Goal: Complete application form: Complete application form

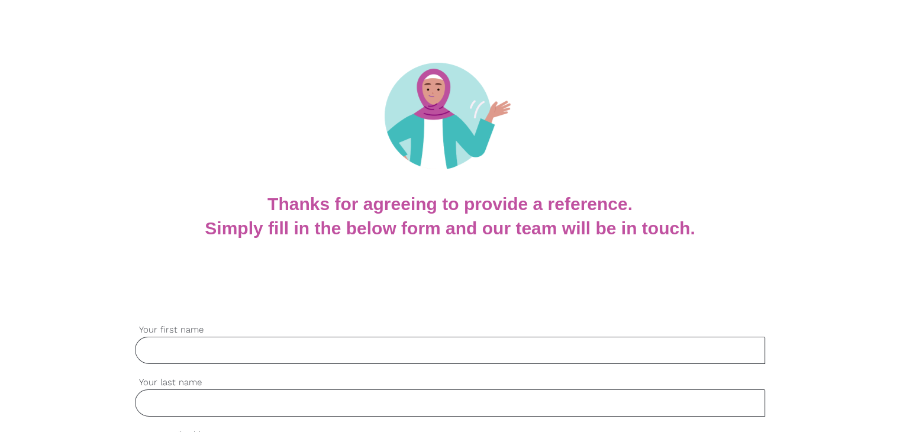
scroll to position [296, 0]
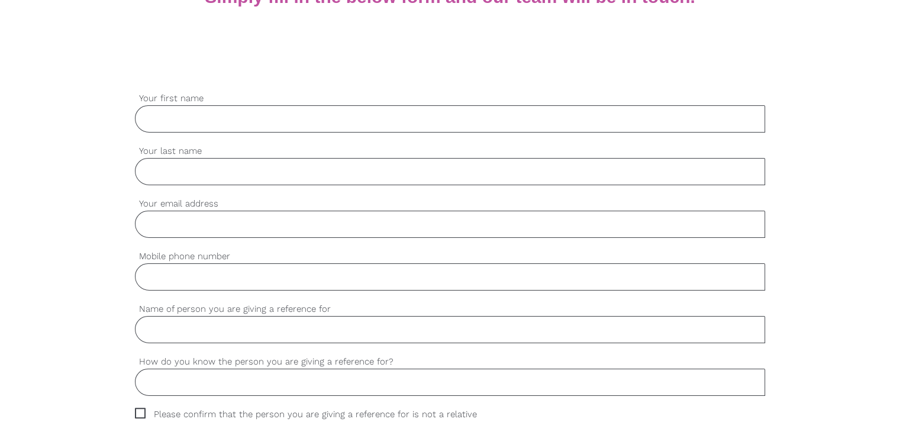
drag, startPoint x: 216, startPoint y: 117, endPoint x: 209, endPoint y: 131, distance: 15.6
click at [216, 117] on input "Your first name" at bounding box center [450, 118] width 630 height 27
paste input "[PERSON_NAME]"
type input "[PERSON_NAME]"
click at [199, 164] on input "Your last name" at bounding box center [450, 171] width 630 height 27
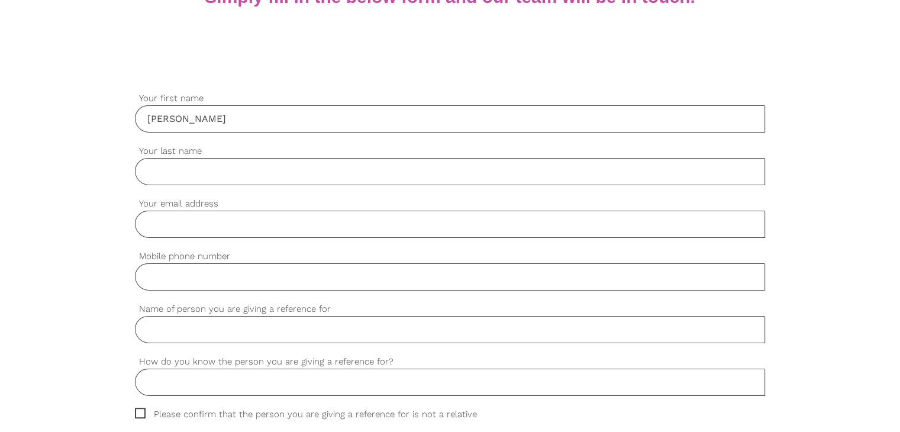
paste input "[PERSON_NAME]"
type input "[PERSON_NAME]"
click at [245, 244] on div "settings Your email address" at bounding box center [450, 223] width 630 height 53
click at [250, 223] on input "Your email address" at bounding box center [450, 224] width 630 height 27
paste input "[EMAIL_ADDRESS][DOMAIN_NAME]"
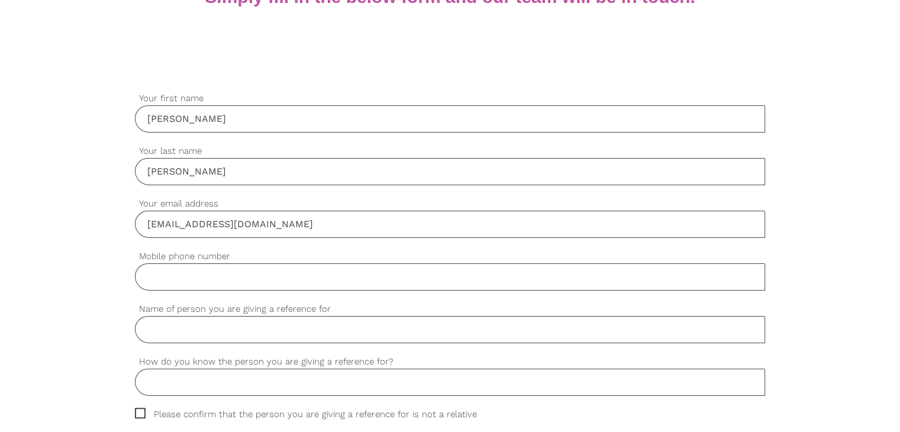
type input "[EMAIL_ADDRESS][DOMAIN_NAME]"
click at [233, 273] on input "Mobile phone number" at bounding box center [450, 276] width 630 height 27
paste input "0416003967"
type input "0416003967"
click at [199, 322] on input "Name of person you are giving a reference for" at bounding box center [450, 329] width 630 height 27
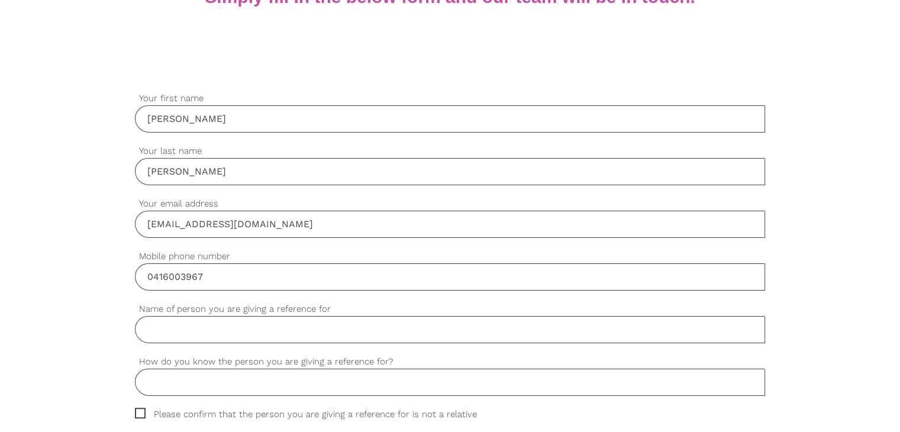
paste input "[PERSON_NAME] [PERSON_NAME]"
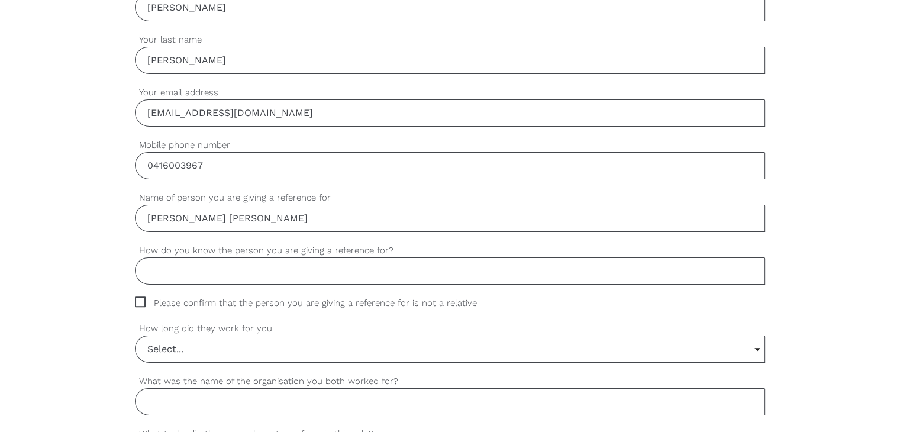
scroll to position [414, 0]
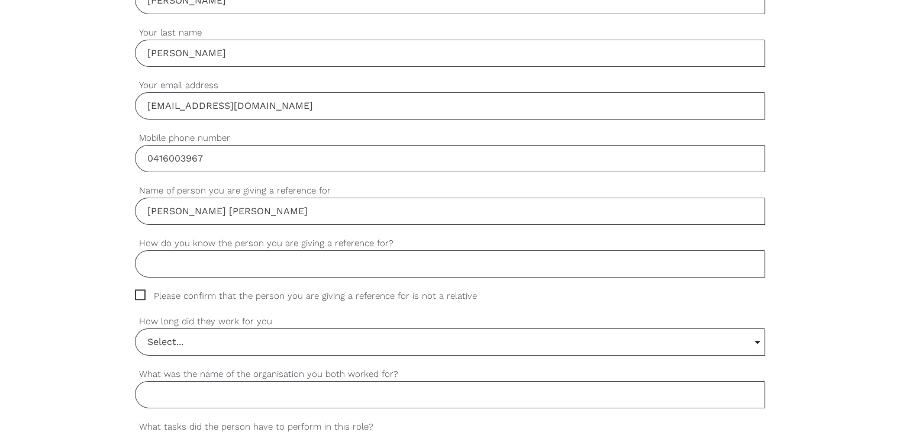
type input "[PERSON_NAME] [PERSON_NAME]"
click at [216, 271] on input "How do you know the person you are giving a reference for?" at bounding box center [450, 263] width 630 height 27
paste input "Team member"
type input "Team member"
click at [140, 291] on span "Please confirm that the person you are giving a reference for is not a relative" at bounding box center [317, 296] width 364 height 14
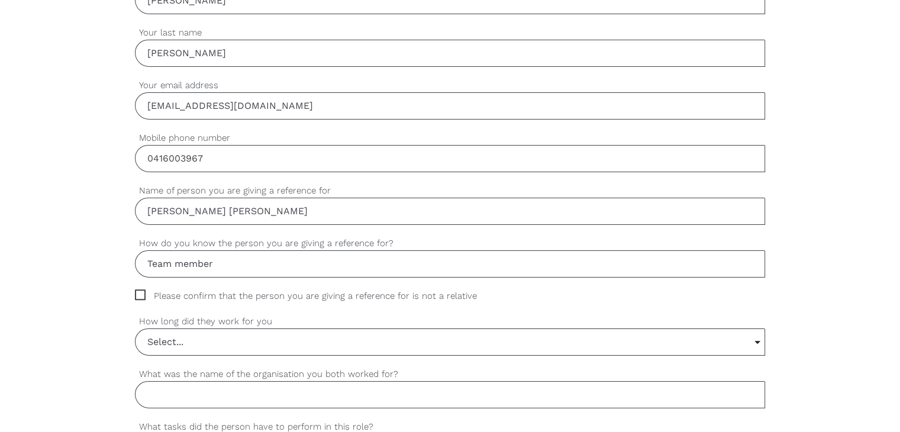
click at [140, 291] on input "Please confirm that the person you are giving a reference for is not a relative" at bounding box center [139, 293] width 8 height 8
checkbox input "true"
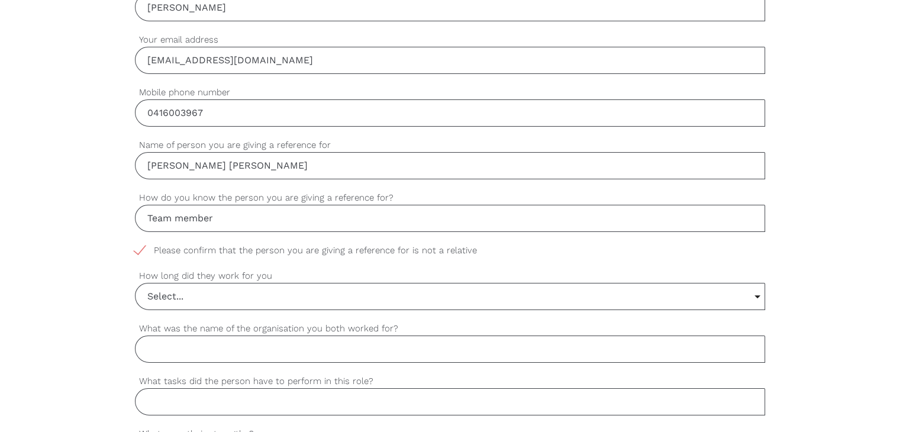
scroll to position [532, 0]
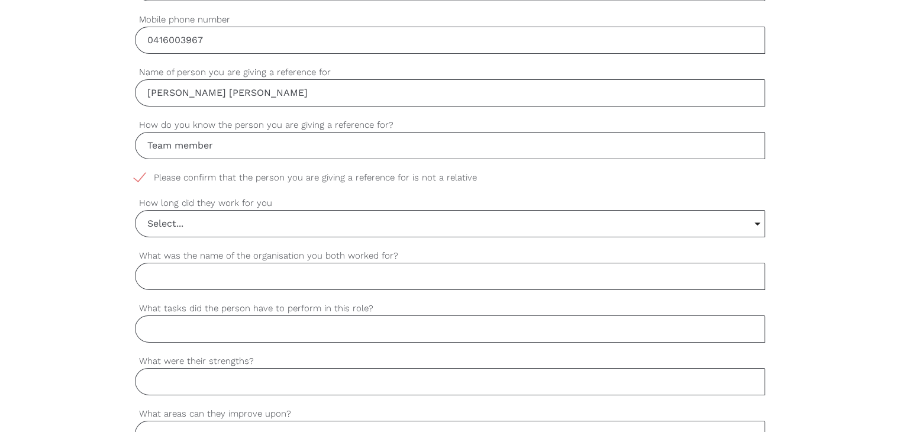
click at [198, 234] on input "Select..." at bounding box center [449, 224] width 629 height 26
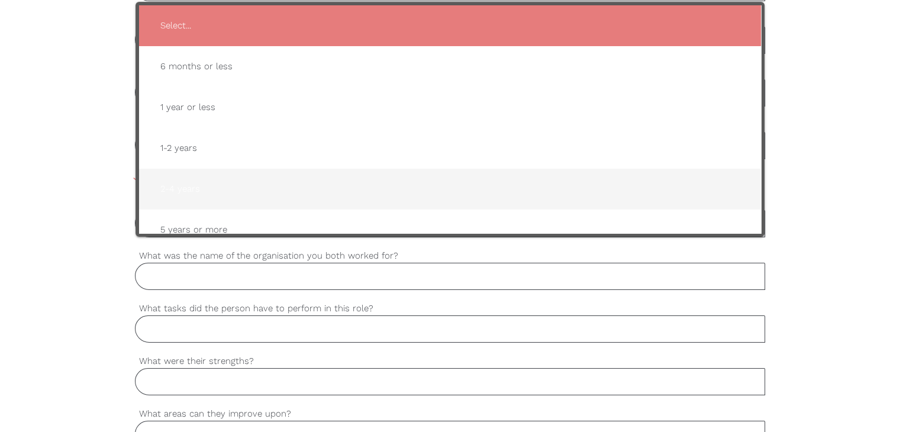
click at [211, 189] on span "2-4 years" at bounding box center [450, 188] width 598 height 29
type input "2-4 years"
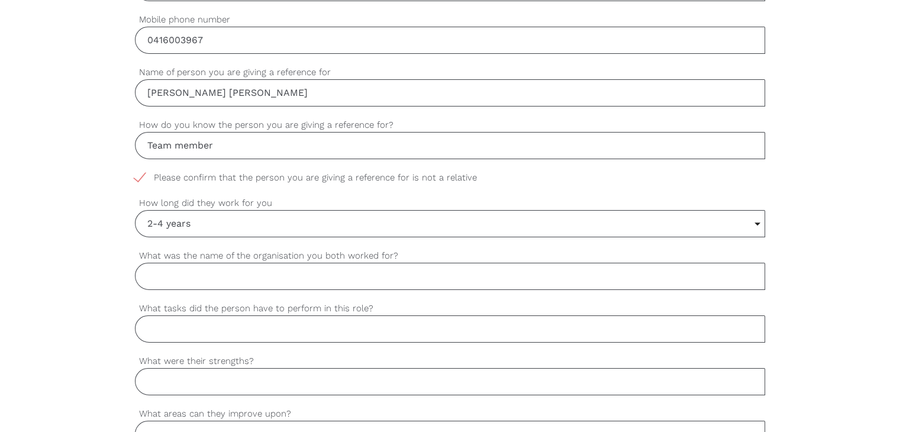
click at [220, 268] on input "What was the name of the organisation you both worked for?" at bounding box center [450, 276] width 630 height 27
paste input "Informed care services"
type input "Informed care services"
click at [187, 321] on input "What tasks did the person have to perform in this role?" at bounding box center [450, 328] width 630 height 27
paste input "Give medicine, cleaning and cooking for clients and take them for outing"
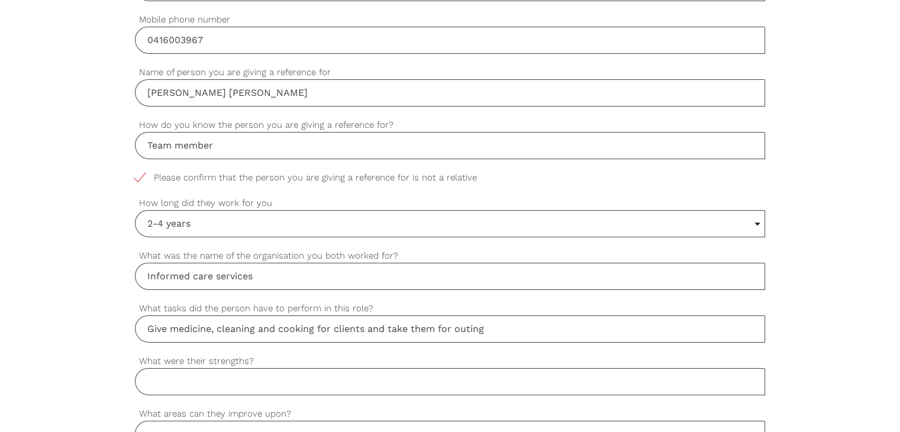
type input "Give medicine, cleaning and cooking for clients and take them for outing"
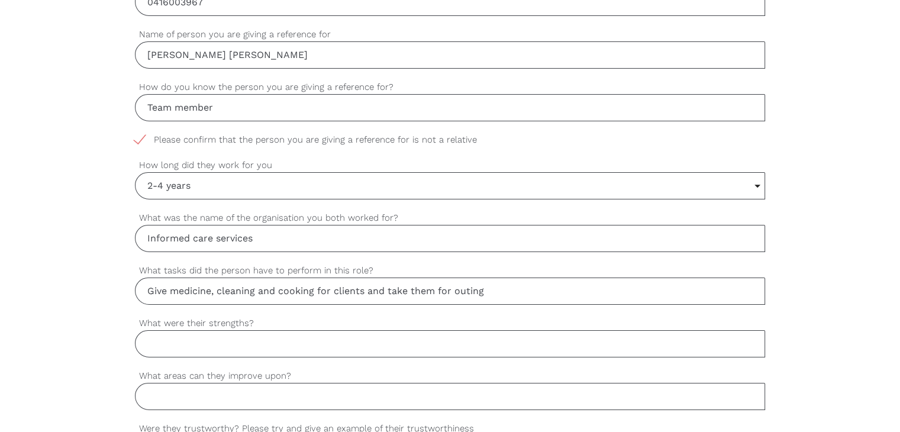
scroll to position [591, 0]
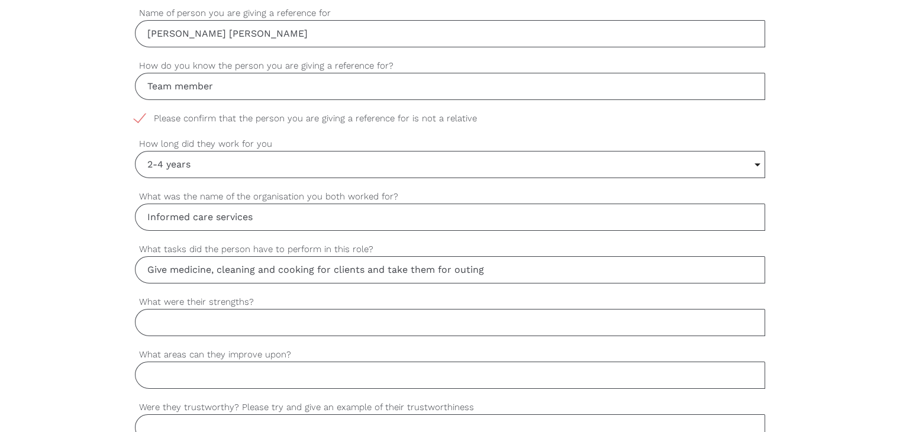
click at [222, 309] on input "What were their strengths?" at bounding box center [450, 322] width 630 height 27
paste input "Good communication, Team work , professional in work"
type input "Good communication, Team work , professional in work"
click at [199, 384] on input "What areas can they improve upon?" at bounding box center [450, 374] width 630 height 27
type input "Nothing"
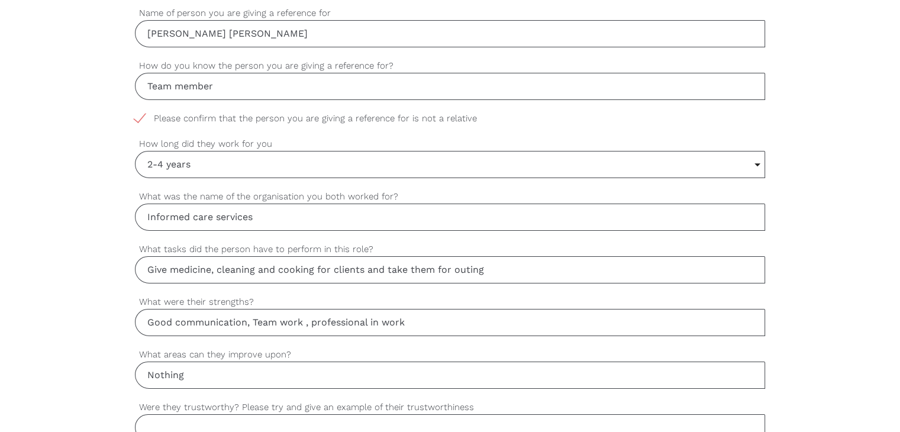
click at [0, 275] on div "settings [PERSON_NAME] Your first name settings [PERSON_NAME] Your last name se…" at bounding box center [450, 327] width 900 height 1111
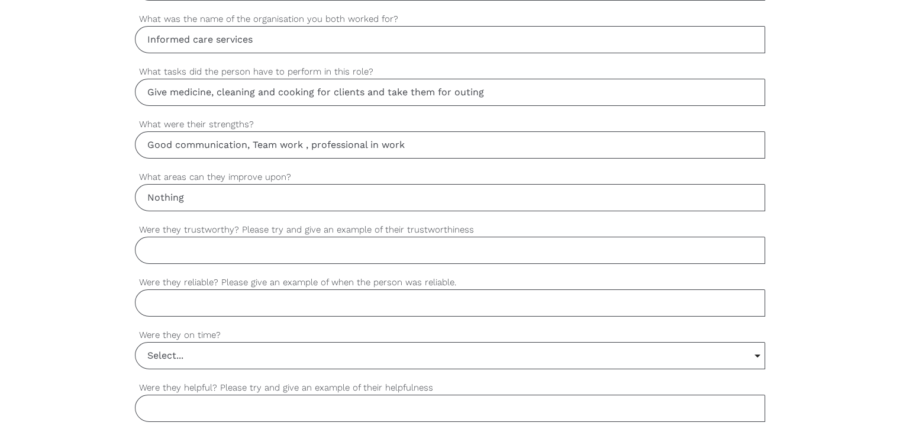
scroll to position [887, 0]
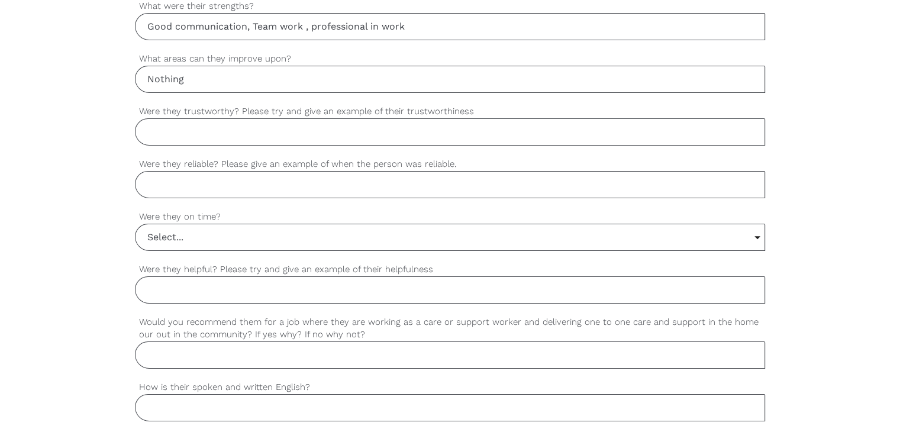
click at [185, 231] on input "Select..." at bounding box center [449, 237] width 629 height 26
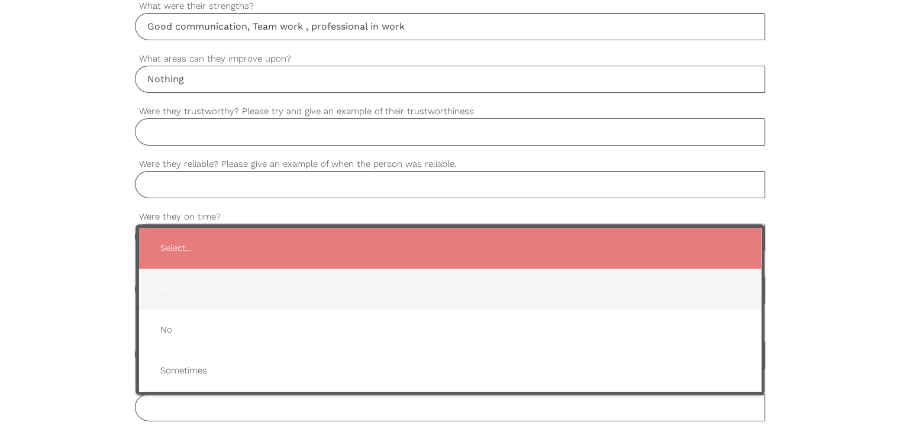
click at [182, 287] on span "Yes" at bounding box center [450, 288] width 598 height 29
type input "Yes"
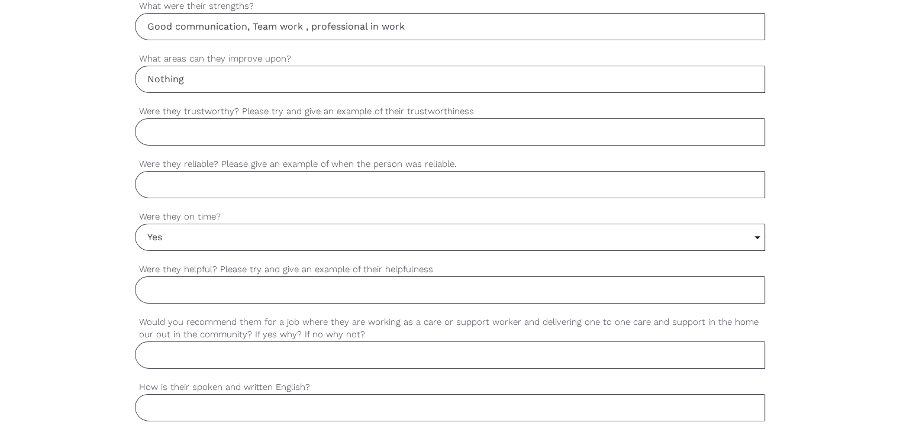
click at [188, 284] on input "Were they helpful? Please try and give an example of their helpfulness" at bounding box center [450, 289] width 630 height 27
paste input "[PERSON_NAME] as a genuinely helpful and supportive worker. They always go abov…"
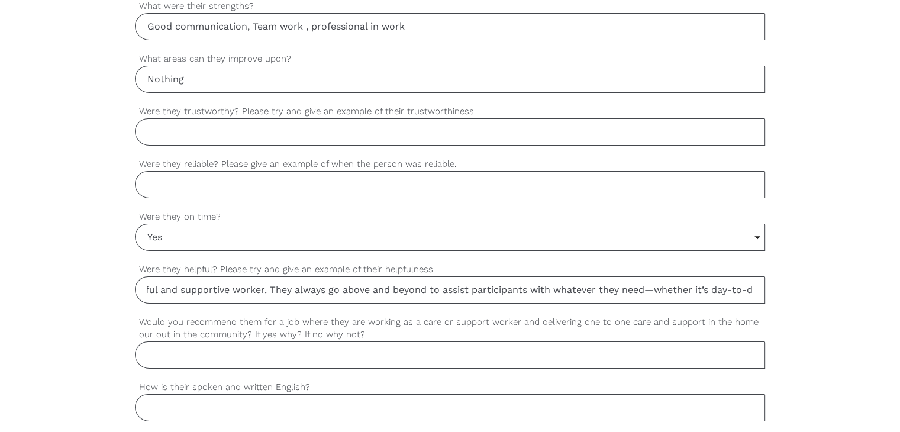
scroll to position [0, 0]
drag, startPoint x: 163, startPoint y: 292, endPoint x: 1, endPoint y: 308, distance: 163.5
click at [1, 308] on div "settings [PERSON_NAME] Your first name settings [PERSON_NAME] Your last name se…" at bounding box center [450, 32] width 900 height 1111
click at [222, 303] on div "settings [PERSON_NAME] as a genuinely helpful and supportive worker. They alway…" at bounding box center [450, 289] width 630 height 53
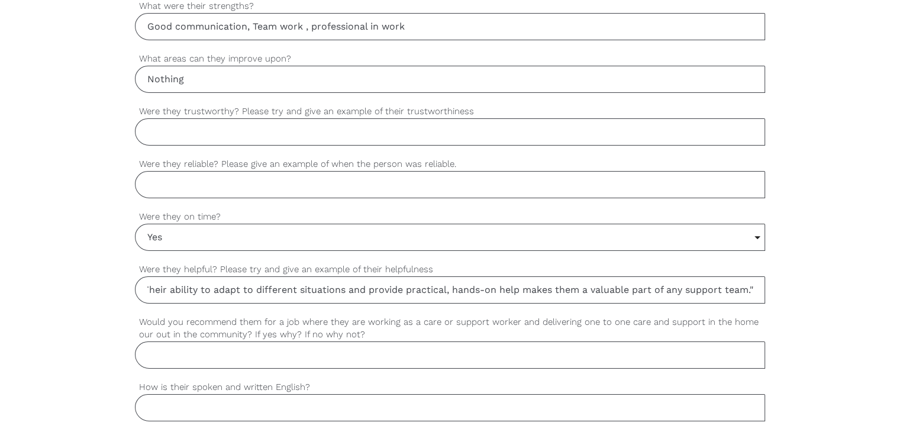
drag, startPoint x: 485, startPoint y: 290, endPoint x: 850, endPoint y: 307, distance: 365.3
click at [850, 307] on div "settings [PERSON_NAME] Your first name settings [PERSON_NAME] Your last name se…" at bounding box center [450, 32] width 900 height 1111
click at [757, 289] on input "[PERSON_NAME] as a genuinely helpful and supportive worker. They always go abov…" at bounding box center [450, 289] width 630 height 27
type input "[PERSON_NAME] as a genuinely helpful and supportive worker. They always go abov…"
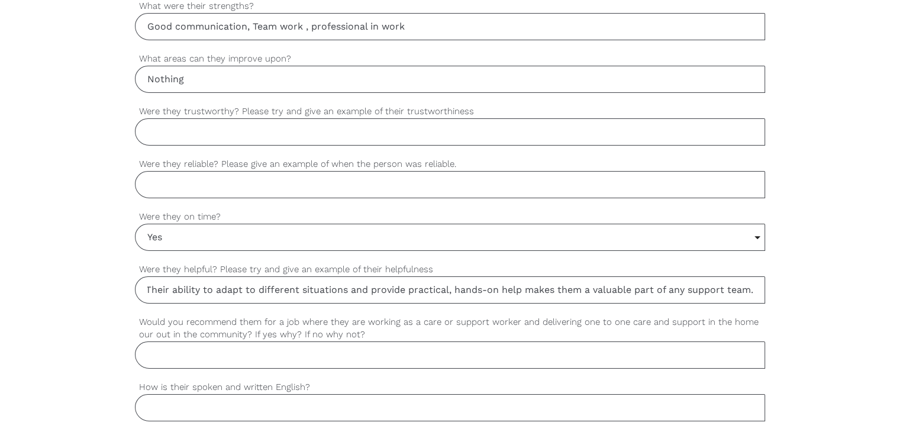
scroll to position [0, 0]
click at [222, 185] on input "Were they reliable? Please give an example of when the person was reliable." at bounding box center [450, 184] width 630 height 27
paste input "on time, consistently meet their scheduled shifts, and communicate early if any…"
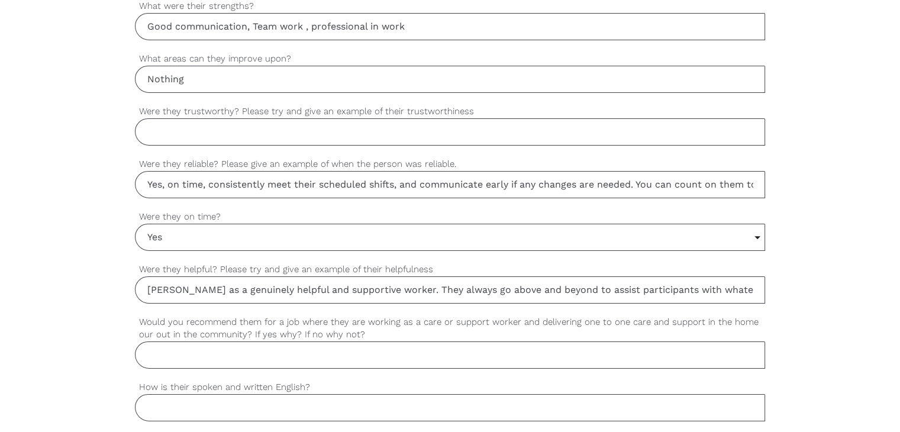
drag, startPoint x: 182, startPoint y: 174, endPoint x: 95, endPoint y: 176, distance: 87.6
click at [95, 176] on div "settings [PERSON_NAME] Your first name settings [PERSON_NAME] Your last name se…" at bounding box center [450, 32] width 900 height 1111
click at [170, 180] on input "Yes, on time, consistently meet their scheduled shifts, and communicate early i…" at bounding box center [450, 184] width 630 height 27
drag, startPoint x: 539, startPoint y: 189, endPoint x: 655, endPoint y: 196, distance: 116.7
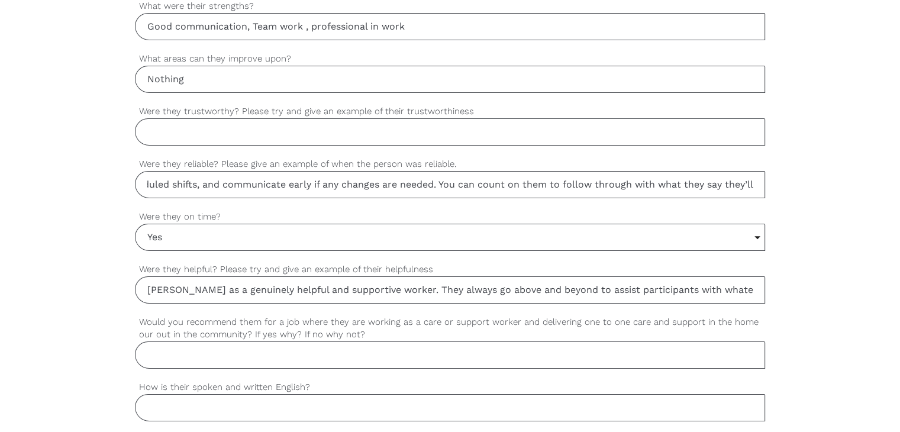
click at [655, 196] on div "settings Yes, he is on time, consistently meet their scheduled shifts, and comm…" at bounding box center [450, 183] width 630 height 53
click at [535, 180] on input "Yes, he is on time, consistently meet their scheduled shifts, and communicate e…" at bounding box center [450, 184] width 630 height 27
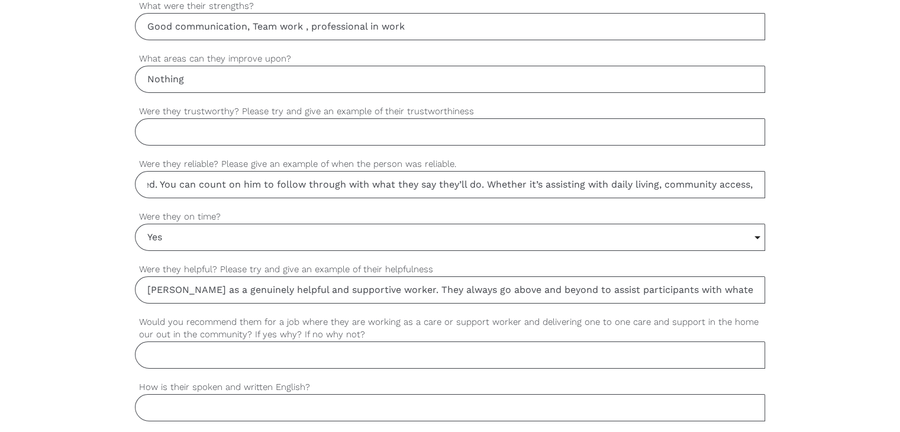
drag, startPoint x: 607, startPoint y: 190, endPoint x: 336, endPoint y: 184, distance: 271.5
click at [336, 184] on input "Yes, he is on time, consistently meet their scheduled shifts, and communicate e…" at bounding box center [450, 184] width 630 height 27
click at [407, 181] on input "Yes, he is on time, consistently meet their scheduled shifts, and communicate e…" at bounding box center [450, 184] width 630 height 27
click at [442, 182] on input "Yes, he is on time, consistently meet their scheduled shifts, and communicate e…" at bounding box center [450, 184] width 630 height 27
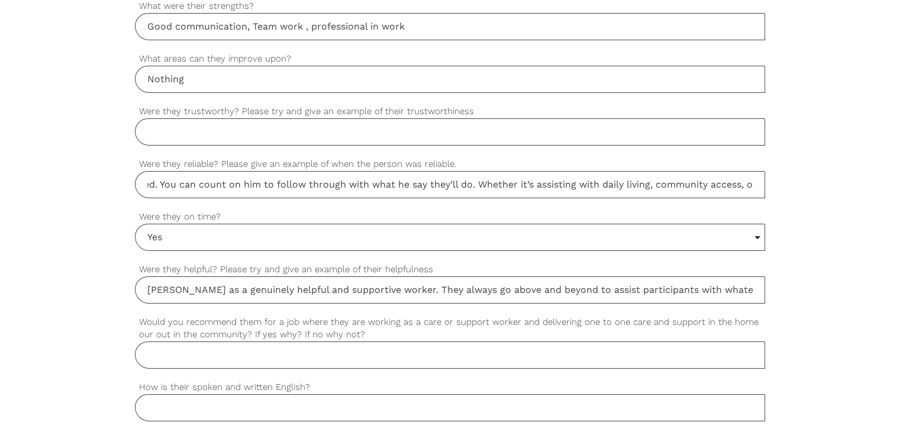
click at [442, 182] on input "Yes, he is on time, consistently meet their scheduled shifts, and communicate e…" at bounding box center [450, 184] width 630 height 27
drag, startPoint x: 730, startPoint y: 182, endPoint x: 545, endPoint y: 173, distance: 184.7
click at [545, 173] on input "Yes, he is on time, consistently meet their scheduled shifts, and communicate e…" at bounding box center [450, 184] width 630 height 27
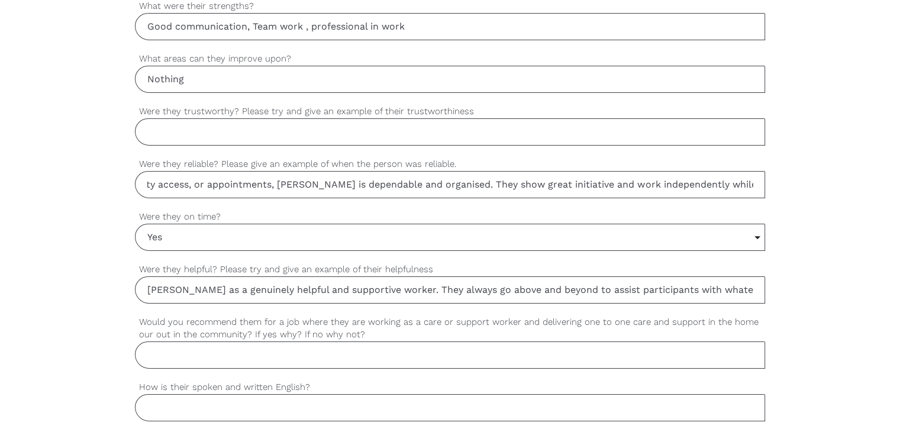
drag, startPoint x: 571, startPoint y: 180, endPoint x: 742, endPoint y: 189, distance: 171.7
click at [742, 189] on input "Yes, he is on time, consistently meet their scheduled shifts, and communicate e…" at bounding box center [450, 184] width 630 height 27
click at [539, 182] on input "Yes, he is on time, consistently meet their scheduled shifts, and communicate e…" at bounding box center [450, 184] width 630 height 27
drag, startPoint x: 532, startPoint y: 183, endPoint x: 793, endPoint y: 203, distance: 261.6
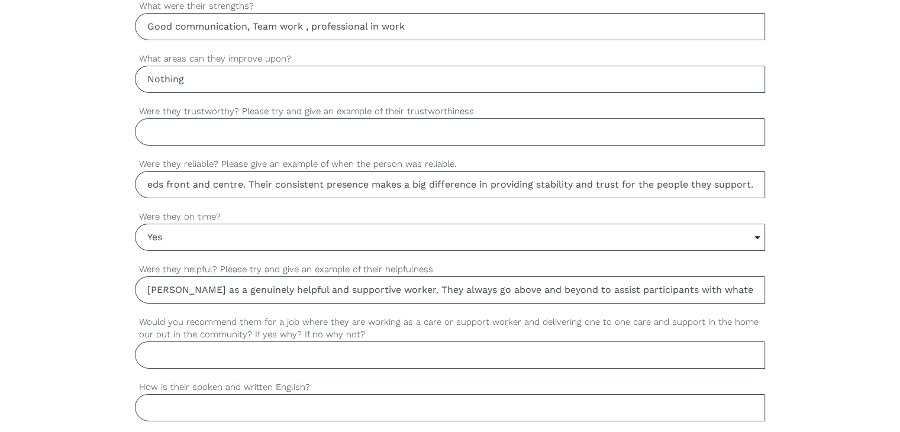
click at [793, 203] on div "settings [PERSON_NAME] Your first name settings [PERSON_NAME] Your last name se…" at bounding box center [450, 32] width 900 height 1111
type input "Yes, he is on time, consistently meet their scheduled shifts, and communicate e…"
click at [195, 130] on input "Were they trustworthy? Please try and give an example of their trustworthiness" at bounding box center [450, 131] width 630 height 27
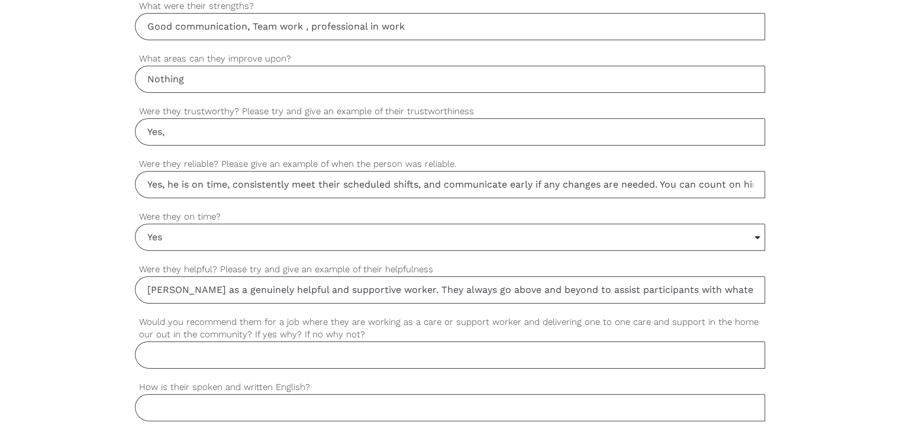
paste input "They show great initiative and work independently while keeping the participant…"
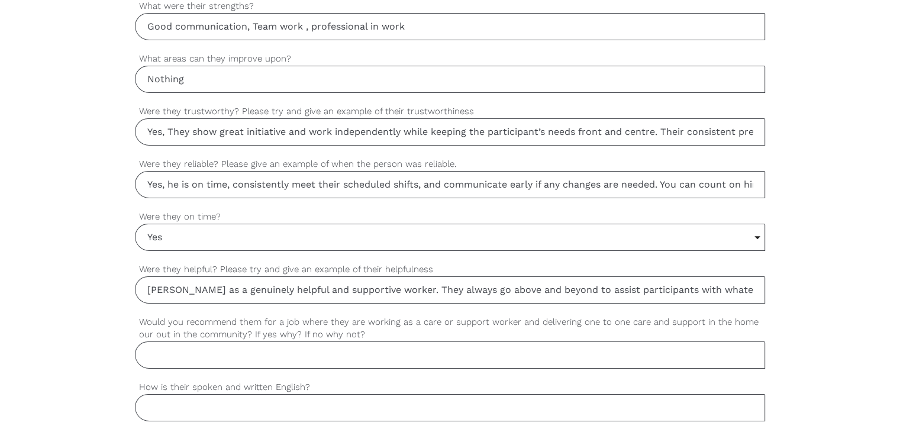
drag, startPoint x: 286, startPoint y: 131, endPoint x: 149, endPoint y: 138, distance: 136.8
click at [149, 138] on input "Yes, They show great initiative and work independently while keeping the partic…" at bounding box center [450, 131] width 630 height 27
click at [180, 128] on input "Yes, They show great initiative and work independently while keeping the partic…" at bounding box center [450, 131] width 630 height 27
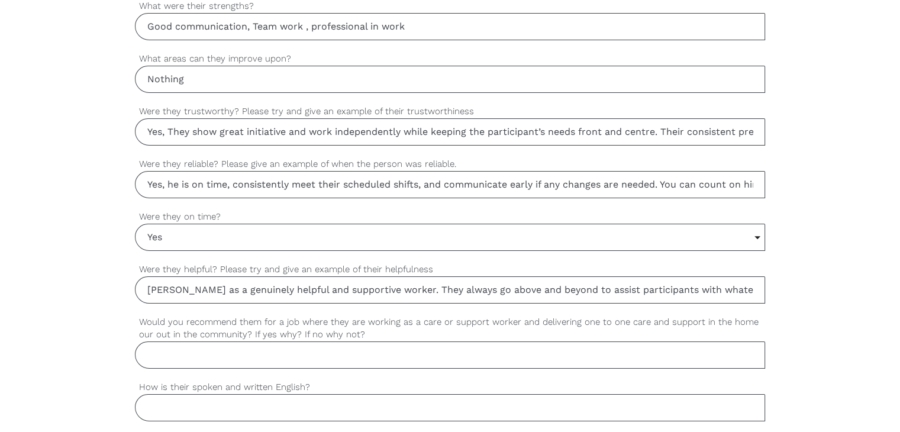
click at [180, 128] on input "Yes, They show great initiative and work independently while keeping the partic…" at bounding box center [450, 131] width 630 height 27
drag, startPoint x: 655, startPoint y: 128, endPoint x: 445, endPoint y: 86, distance: 214.0
click at [745, 126] on input "Yes, he show great initiative and work independently while keeping the particip…" at bounding box center [450, 131] width 630 height 27
click at [432, 128] on input "Yes, he show great initiative and work independently while keeping the particip…" at bounding box center [450, 131] width 630 height 27
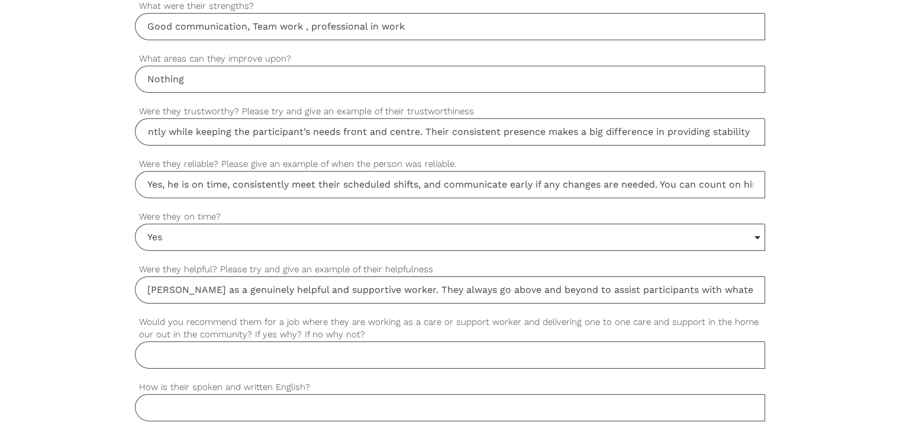
click at [432, 128] on input "Yes, he show great initiative and work independently while keeping the particip…" at bounding box center [450, 131] width 630 height 27
drag, startPoint x: 630, startPoint y: 132, endPoint x: 717, endPoint y: 140, distance: 87.9
click at [717, 140] on input "Yes, he show great initiative and work independently while keeping the particip…" at bounding box center [450, 131] width 630 height 27
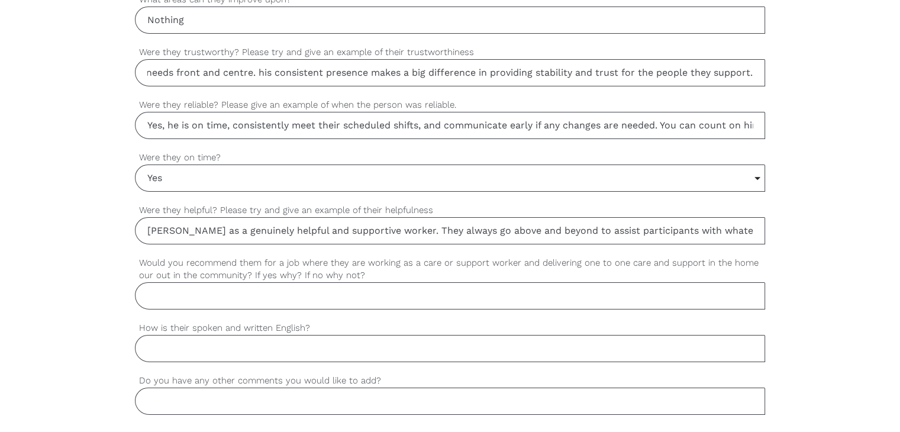
type input "Yes, he show great initiative and work independently while keeping the particip…"
click at [484, 225] on input "[PERSON_NAME] as a genuinely helpful and supportive worker. They always go abov…" at bounding box center [450, 230] width 630 height 27
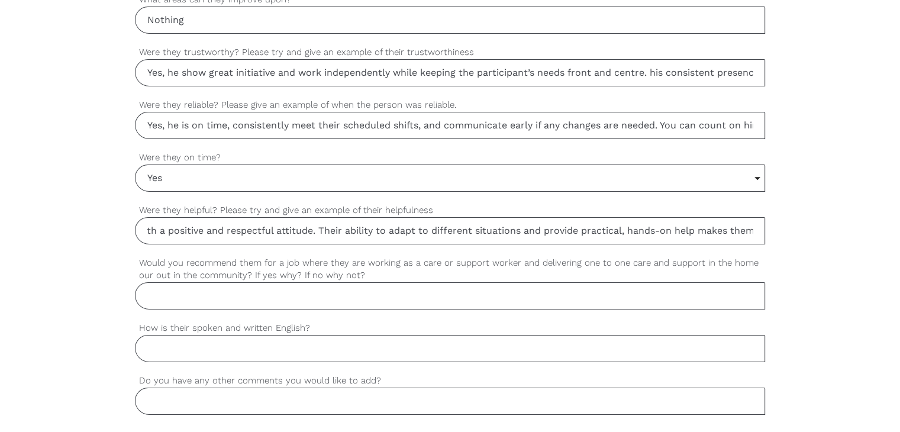
drag, startPoint x: 569, startPoint y: 231, endPoint x: 744, endPoint y: 242, distance: 175.4
click at [744, 242] on div "settings [PERSON_NAME] as a genuinely helpful and supportive worker. He always …" at bounding box center [450, 229] width 630 height 53
click at [385, 228] on input "[PERSON_NAME] as a genuinely helpful and supportive worker. He always go above …" at bounding box center [450, 230] width 630 height 27
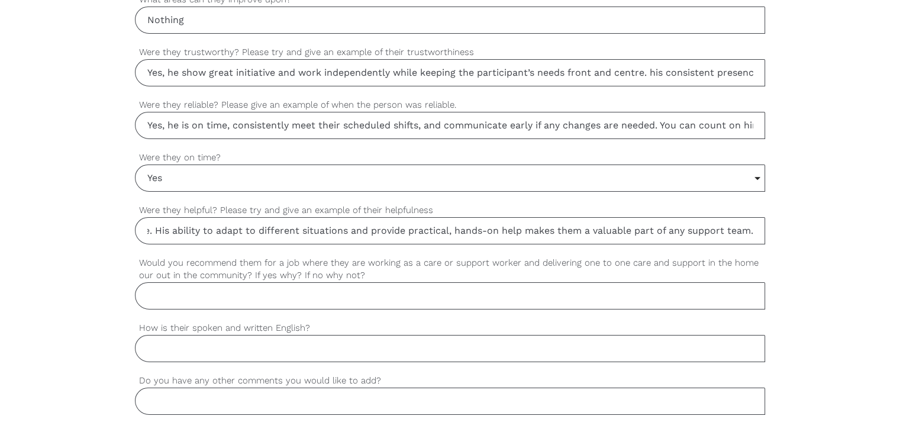
drag, startPoint x: 461, startPoint y: 224, endPoint x: 769, endPoint y: 230, distance: 307.6
type input "[PERSON_NAME] as a genuinely helpful and supportive worker. He always go above …"
click at [274, 299] on input "Would you recommend them for a job where they are working as a care or support …" at bounding box center [450, 295] width 630 height 27
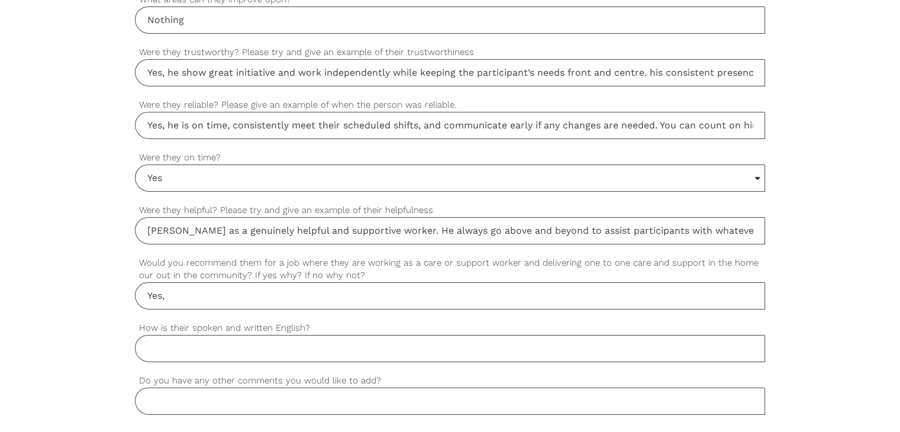
paste input "I highly recommend [PERSON_NAME] as a support worker. They are extremely reliab…"
drag, startPoint x: 273, startPoint y: 295, endPoint x: 153, endPoint y: 284, distance: 120.5
drag, startPoint x: 222, startPoint y: 294, endPoint x: 234, endPoint y: 292, distance: 12.1
click at [223, 294] on input "Yes, I highly recommend [PERSON_NAME] as a support worker. They are extremely r…" at bounding box center [450, 295] width 630 height 27
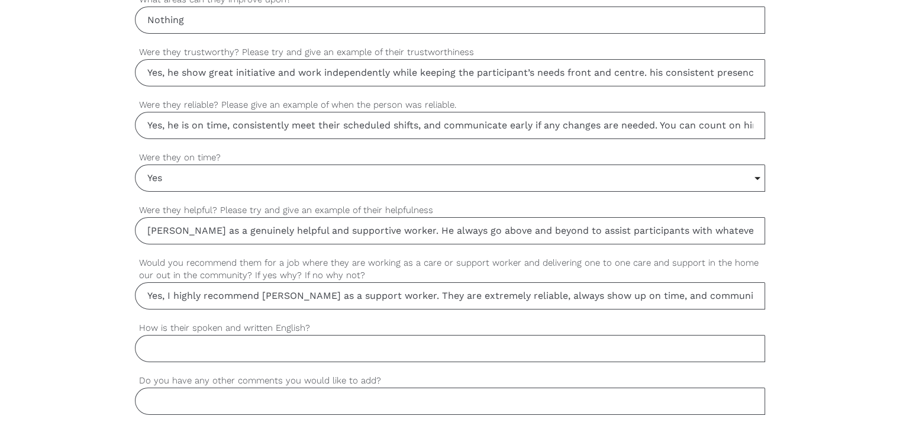
click at [385, 295] on input "Yes, I highly recommend [PERSON_NAME] as a support worker. They are extremely r…" at bounding box center [450, 295] width 630 height 27
click at [478, 290] on input "Yes, I highly recommend [PERSON_NAME] as a support worker. They are extremely r…" at bounding box center [450, 295] width 630 height 27
drag, startPoint x: 591, startPoint y: 296, endPoint x: 514, endPoint y: 300, distance: 77.0
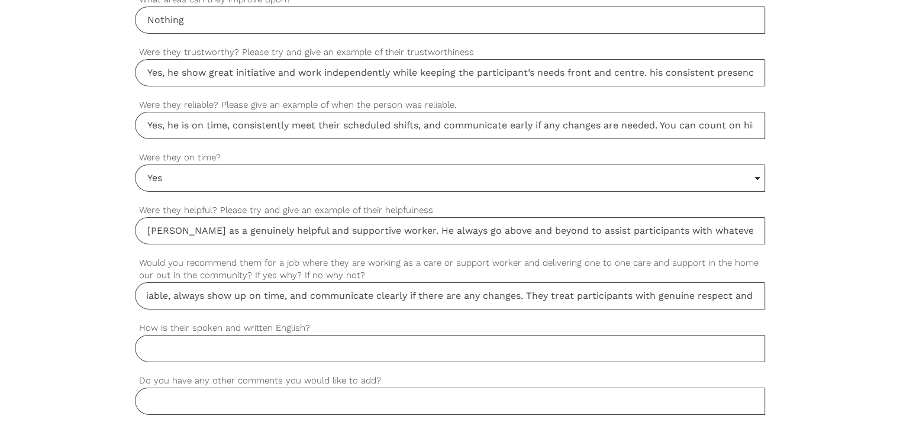
click at [514, 300] on input "Yes, I highly recommend [PERSON_NAME] as a support worker. He is extremely reli…" at bounding box center [450, 295] width 630 height 27
click at [370, 289] on input "Yes, I highly recommend [PERSON_NAME] as a support worker. He is extremely reli…" at bounding box center [450, 295] width 630 height 27
drag, startPoint x: 554, startPoint y: 292, endPoint x: 471, endPoint y: 293, distance: 82.8
click at [471, 293] on input "Yes, I highly recommend [PERSON_NAME] as a support worker. He is extremely reli…" at bounding box center [450, 295] width 630 height 27
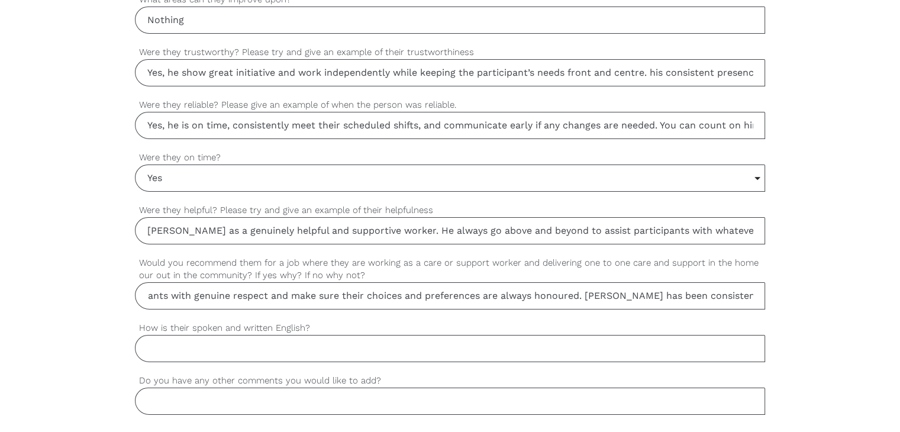
scroll to position [0, 380]
drag, startPoint x: 548, startPoint y: 292, endPoint x: 702, endPoint y: 270, distance: 155.2
click at [702, 270] on div "Yes, I highly recommend [PERSON_NAME] as a support worker. He treat participant…" at bounding box center [450, 282] width 630 height 53
click at [621, 291] on input "Yes, I highly recommend [PERSON_NAME] as a support worker. He treat participant…" at bounding box center [450, 295] width 630 height 27
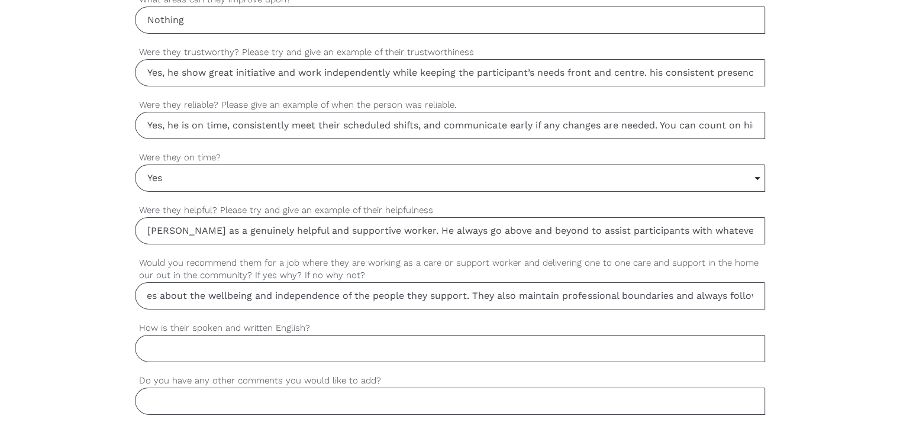
drag, startPoint x: 688, startPoint y: 292, endPoint x: 502, endPoint y: 309, distance: 187.1
click at [502, 309] on div "settings Yes, I highly recommend [PERSON_NAME] as a support worker. He treat pa…" at bounding box center [450, 288] width 630 height 65
click at [538, 292] on input "Yes, I highly recommend [PERSON_NAME] as a support worker. He treat participant…" at bounding box center [450, 295] width 630 height 27
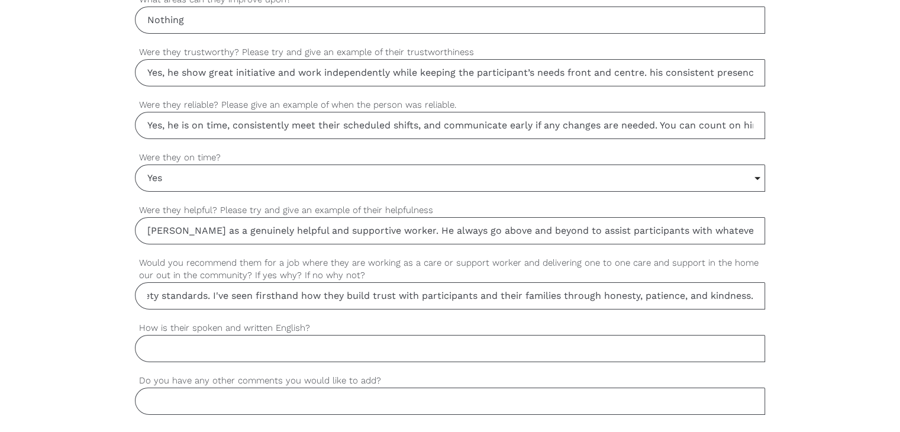
drag, startPoint x: 606, startPoint y: 295, endPoint x: 589, endPoint y: 307, distance: 20.7
click at [589, 307] on div "settings Yes, I highly recommend [PERSON_NAME] as a support worker. He treat pa…" at bounding box center [450, 288] width 630 height 65
click at [371, 295] on input "Yes, I highly recommend [PERSON_NAME] as a support worker. He treat participant…" at bounding box center [450, 295] width 630 height 27
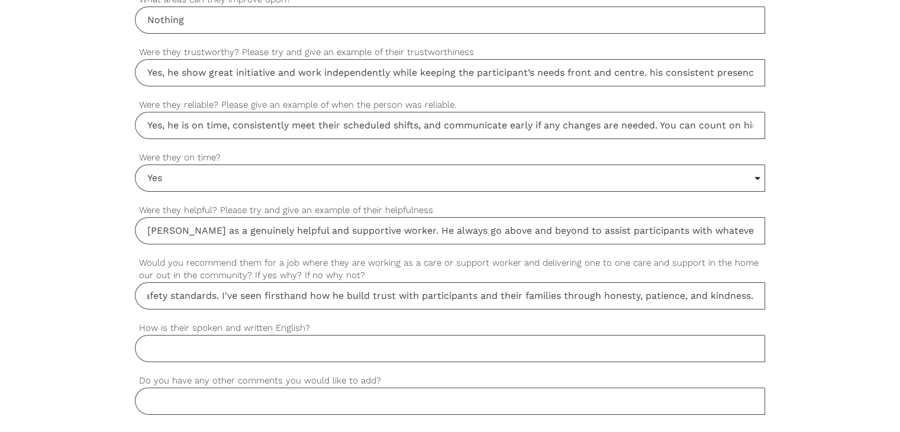
drag, startPoint x: 635, startPoint y: 296, endPoint x: 771, endPoint y: 292, distance: 136.1
drag, startPoint x: 507, startPoint y: 294, endPoint x: 129, endPoint y: 319, distance: 378.8
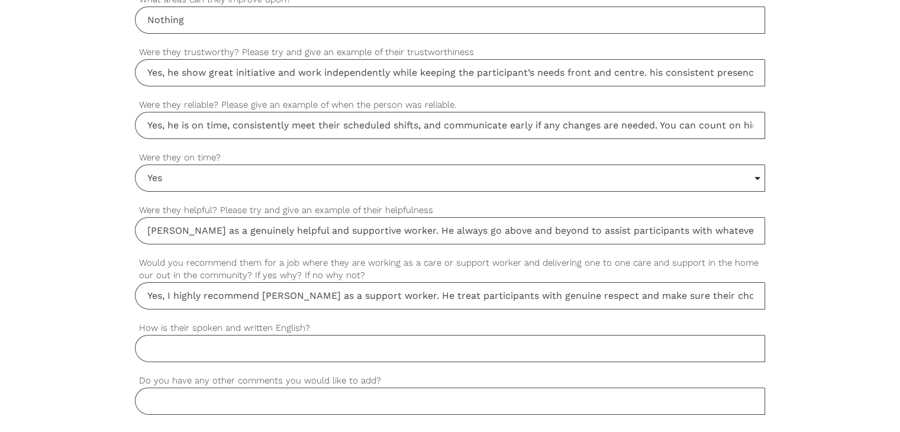
type input "Yes, I highly recommend [PERSON_NAME] as a support worker. He treat participant…"
drag, startPoint x: 318, startPoint y: 226, endPoint x: 776, endPoint y: 229, distance: 457.8
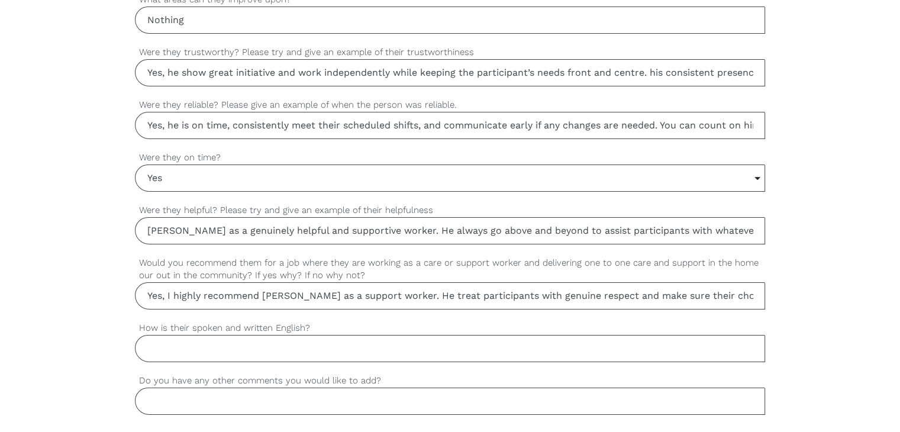
click at [179, 345] on input "How is their spoken and written English?" at bounding box center [450, 348] width 630 height 27
paste input "Very well and fluent"
type input "Very well and fluent"
click at [212, 394] on input "Do you have any other comments you would like to add?" at bounding box center [450, 400] width 630 height 27
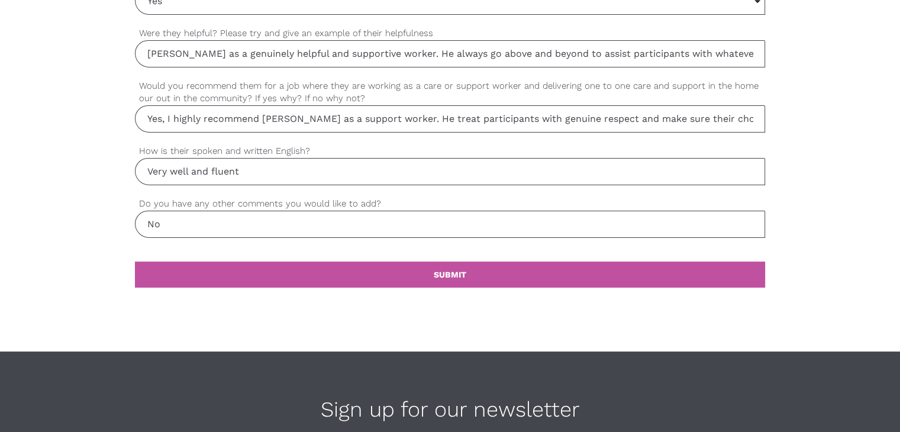
scroll to position [1124, 0]
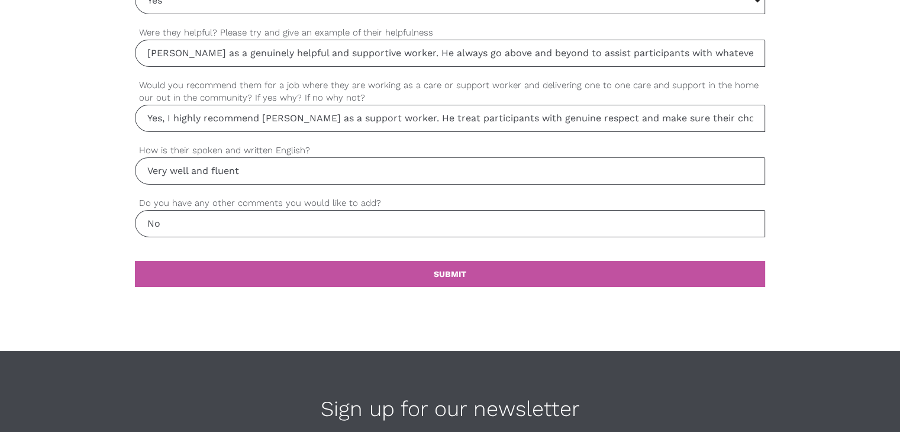
type input "No"
drag, startPoint x: 445, startPoint y: 111, endPoint x: 908, endPoint y: 153, distance: 464.4
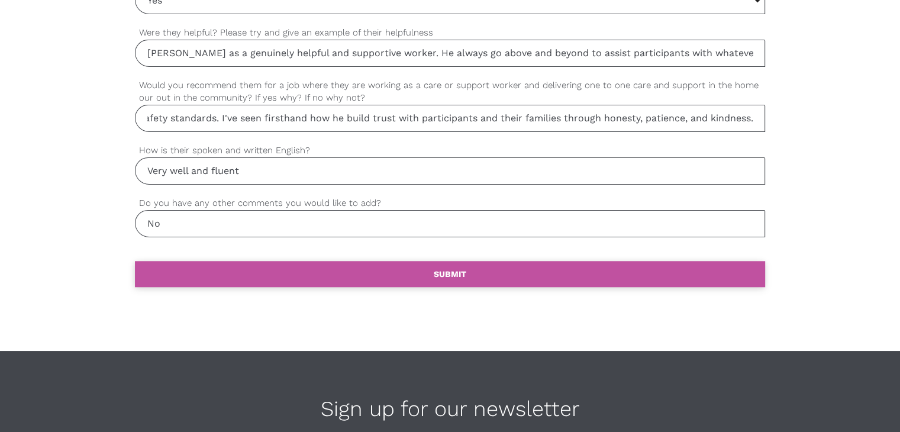
scroll to position [0, 0]
click at [516, 278] on link "settings SUBMIT" at bounding box center [450, 274] width 630 height 26
